Goal: Task Accomplishment & Management: Use online tool/utility

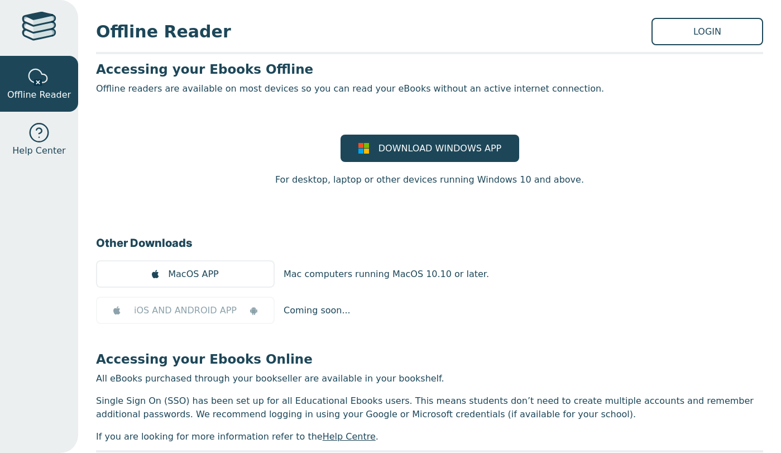
click at [729, 38] on link "LOGIN" at bounding box center [708, 31] width 112 height 27
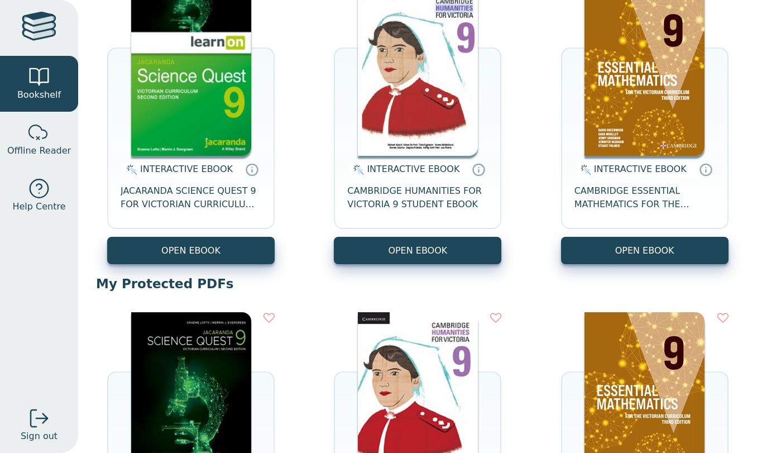
scroll to position [138, 0]
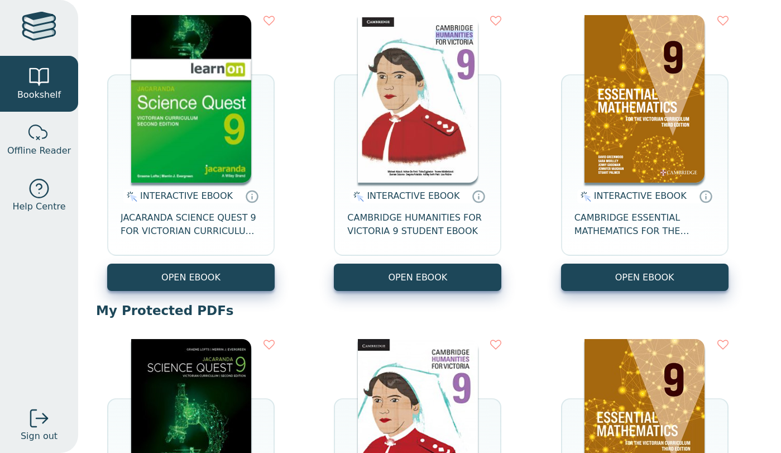
click at [200, 217] on span "JACARANDA SCIENCE QUEST 9 FOR VICTORIAN CURRICULUM LEARNON 2E EBOOK" at bounding box center [191, 224] width 141 height 27
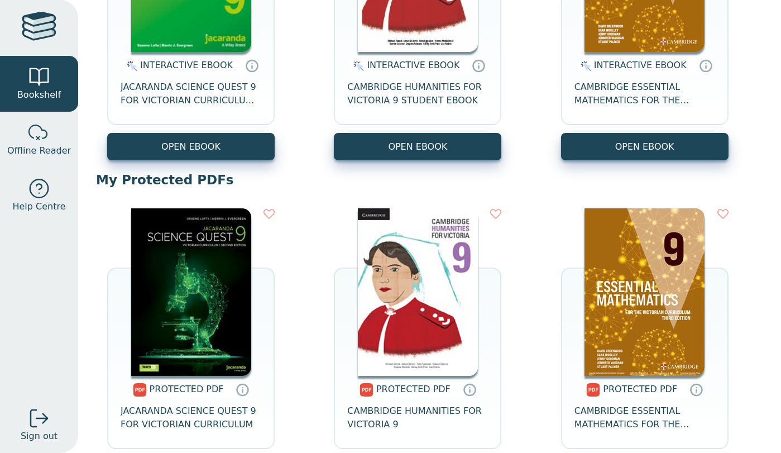
scroll to position [112, 0]
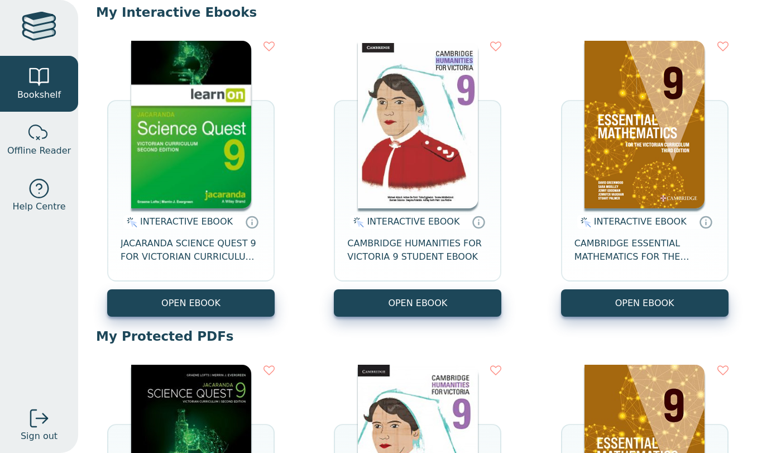
click at [167, 270] on div "INTERACTIVE EBOOK JACARANDA SCIENCE QUEST 9 FOR VICTORIAN CURRICULUM LEARNON 2E…" at bounding box center [191, 248] width 168 height 81
click at [185, 229] on div "INTERACTIVE EBOOK JACARANDA SCIENCE QUEST 9 FOR VICTORIAN CURRICULUM LEARNON 2E…" at bounding box center [191, 248] width 168 height 81
click at [195, 246] on span "JACARANDA SCIENCE QUEST 9 FOR VICTORIAN CURRICULUM LEARNON 2E EBOOK" at bounding box center [191, 250] width 141 height 27
